Goal: Communication & Community: Ask a question

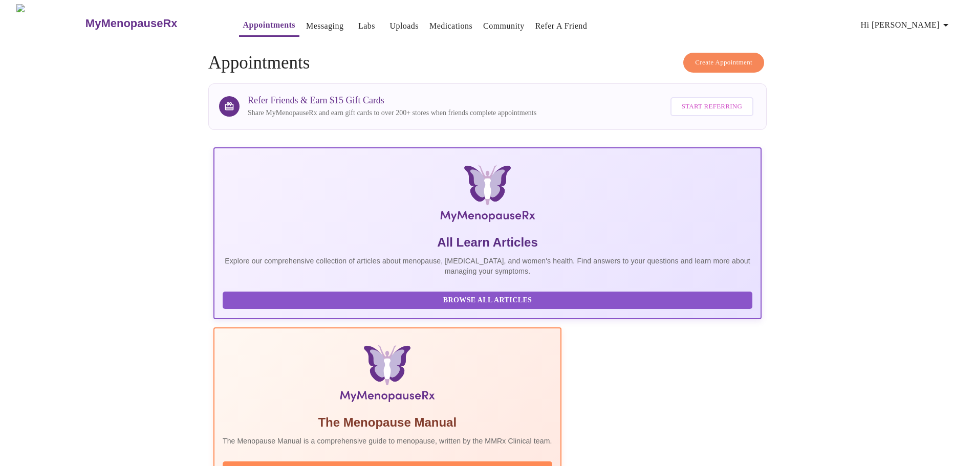
click at [309, 20] on link "Messaging" at bounding box center [324, 26] width 37 height 14
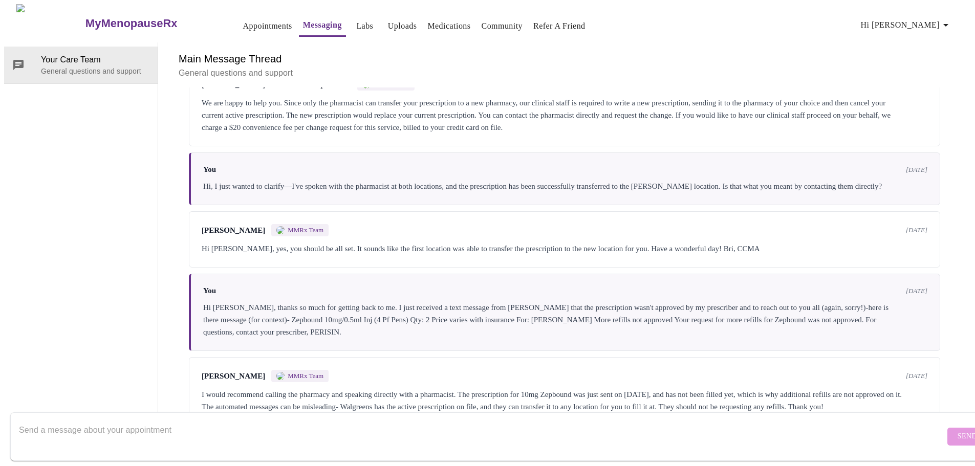
scroll to position [3559, 0]
click at [89, 420] on textarea "Send a message about your appointment" at bounding box center [482, 436] width 926 height 33
type textarea "C"
drag, startPoint x: 194, startPoint y: 418, endPoint x: 0, endPoint y: 426, distance: 194.2
click at [4, 426] on div "MyMenopauseRx Appointments Messaging Labs Uploads Medications Community Refer a…" at bounding box center [487, 215] width 967 height 422
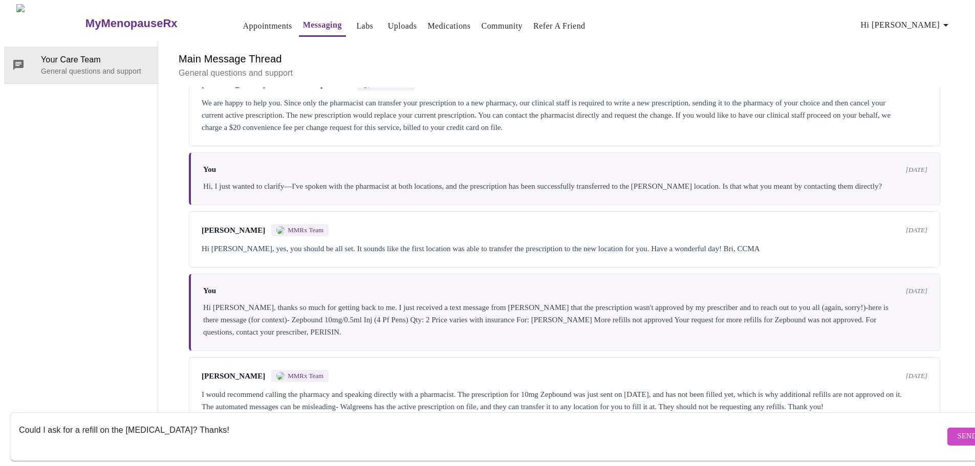
paste textarea "I’d like to request a refill for my Zofran prescription."
type textarea "I’d like to request a refill for my [MEDICAL_DATA] prescription. Thanks!"
click at [958, 430] on span "Send" at bounding box center [967, 436] width 19 height 13
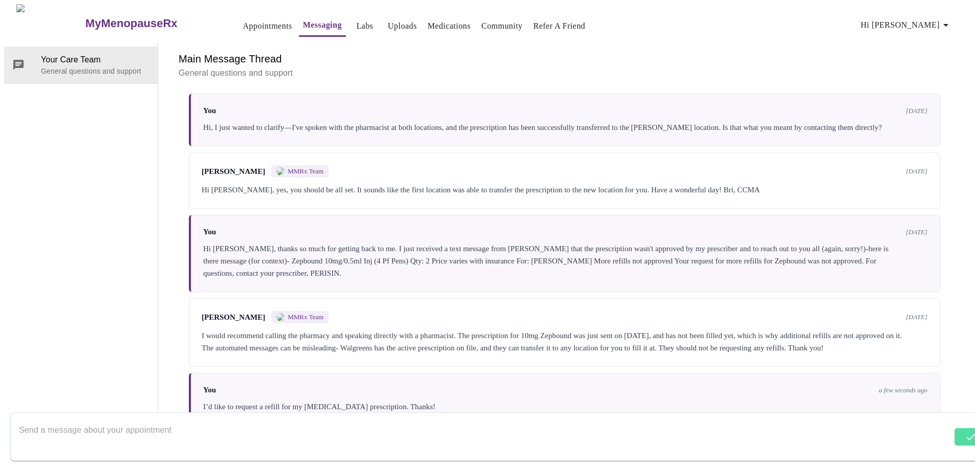
scroll to position [3547, 0]
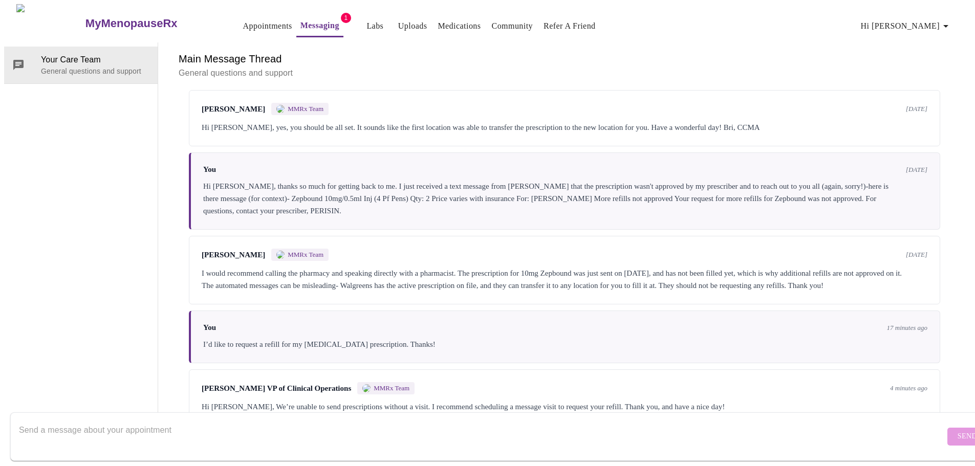
scroll to position [3535, 0]
click at [158, 420] on textarea "Send a message about your appointment" at bounding box center [482, 436] width 926 height 33
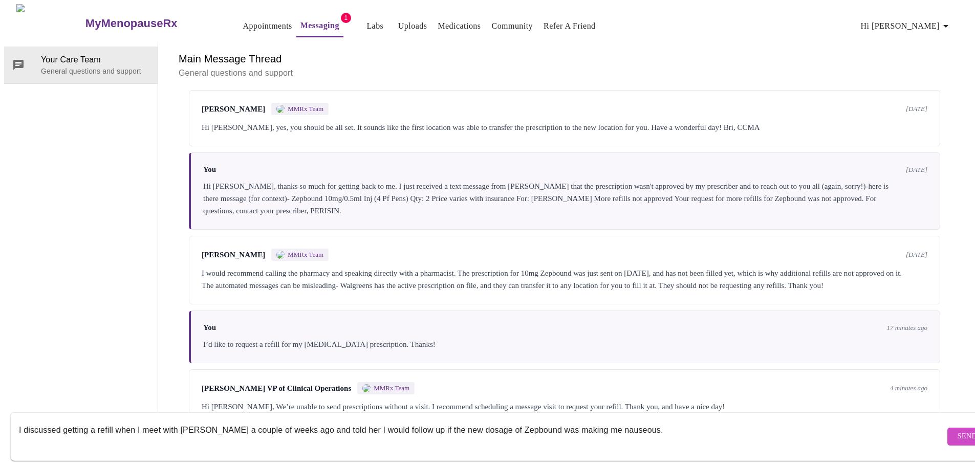
type textarea "I discussed getting a refill when I meet with [PERSON_NAME] a couple of weeks a…"
click at [958, 430] on span "Send" at bounding box center [967, 436] width 19 height 13
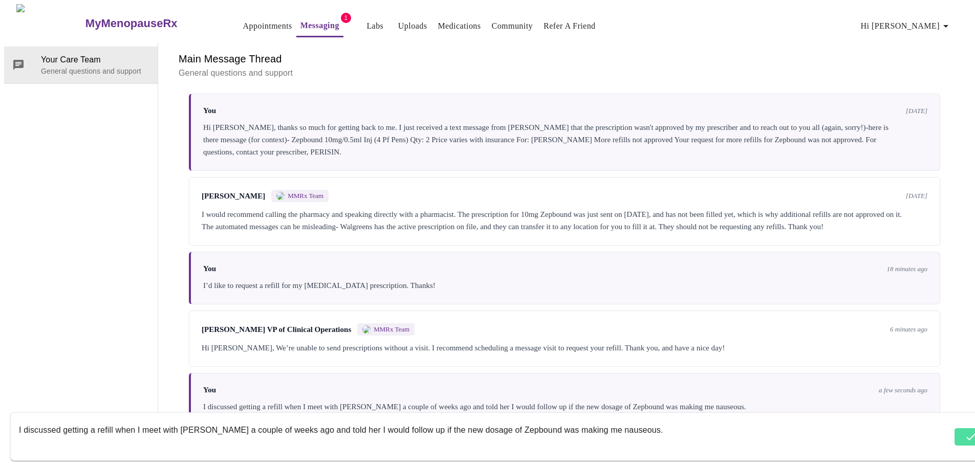
scroll to position [3522, 0]
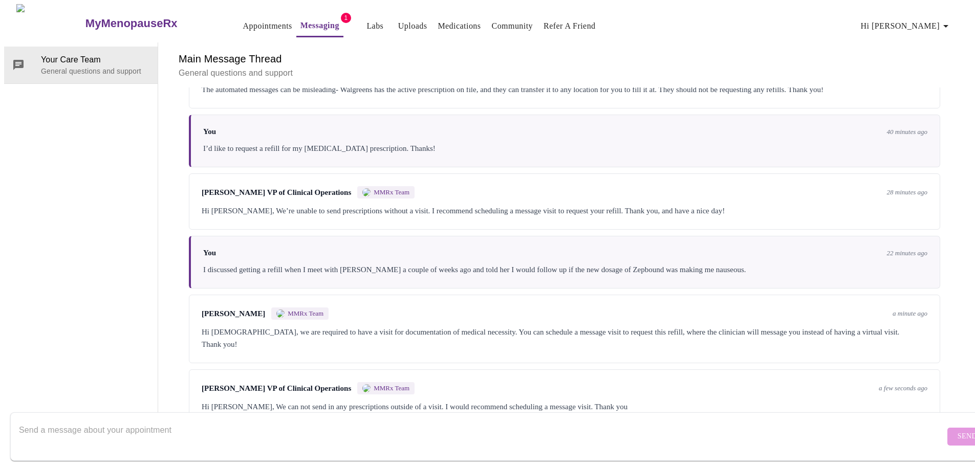
scroll to position [3500, 0]
click at [188, 420] on textarea "Send a message about your appointment" at bounding box center [482, 436] width 926 height 33
click at [331, 420] on textarea "Okay-nevermind then. I don't want to pay for a doctor's visit just to get a pre…" at bounding box center [482, 436] width 926 height 33
click at [413, 428] on textarea "Okay-nevermind then. I don't want to pay for a doctor's visit just to get a pre…" at bounding box center [482, 436] width 926 height 33
drag, startPoint x: 359, startPoint y: 419, endPoint x: 559, endPoint y: 425, distance: 199.7
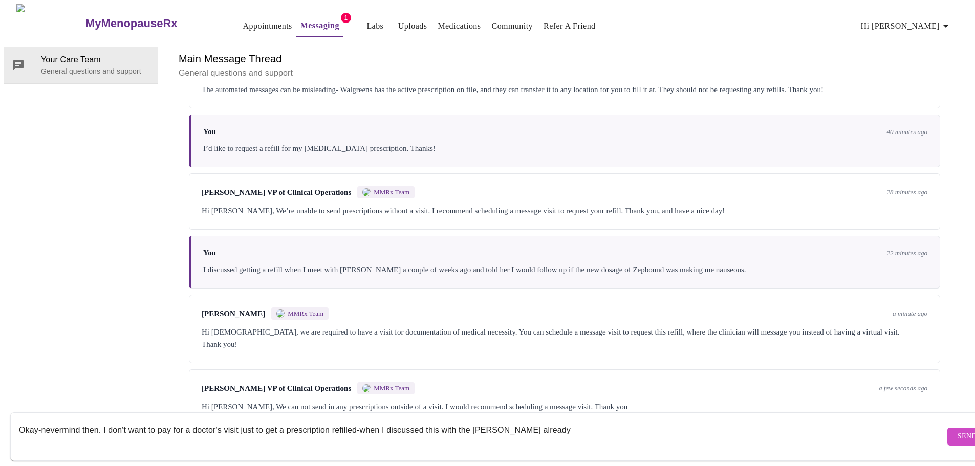
click at [559, 425] on textarea "Okay-nevermind then. I don't want to pay for a doctor's visit just to get a pre…" at bounding box center [482, 436] width 926 height 33
type textarea "Okay-nevermind then. I don't want to pay for a doctor's visit just to get a pre…"
click at [958, 430] on span "Send" at bounding box center [967, 436] width 19 height 13
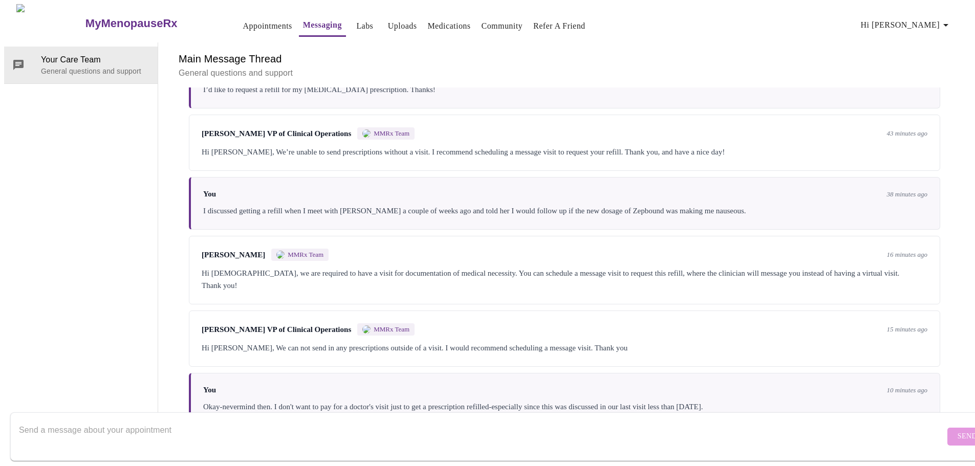
scroll to position [3464, 0]
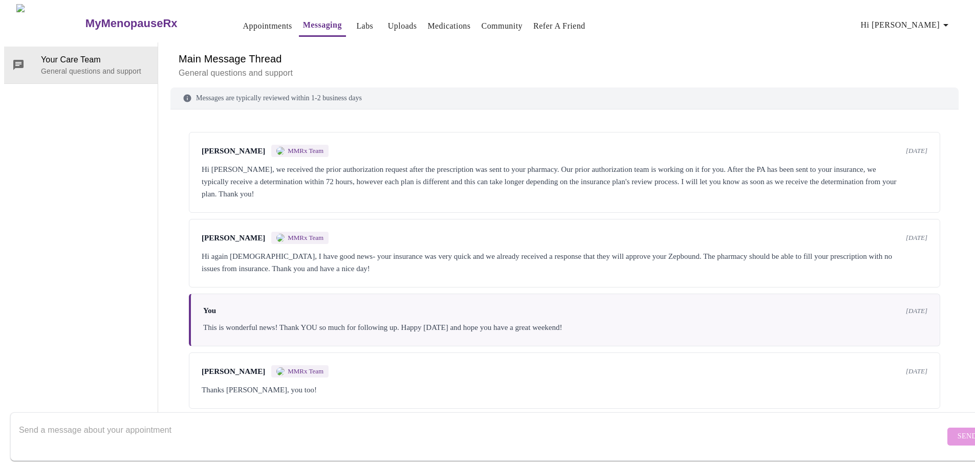
scroll to position [3464, 0]
